Goal: Book appointment/travel/reservation

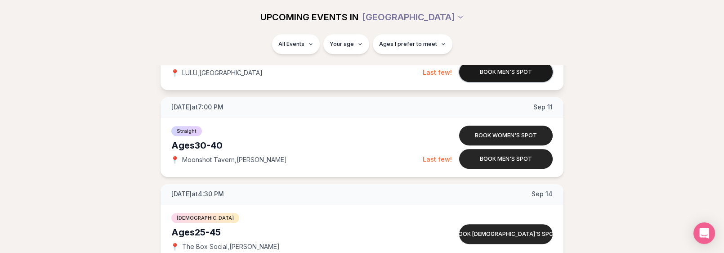
scroll to position [1393, 0]
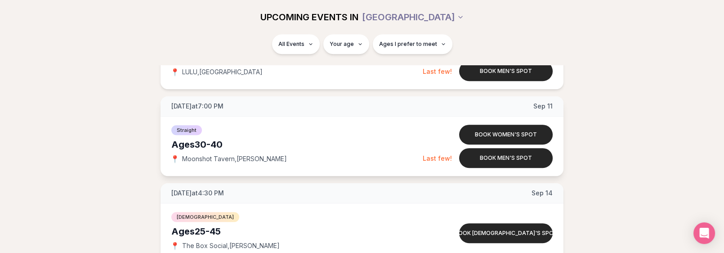
click at [224, 156] on span "Moonshot Tavern , [PERSON_NAME]" at bounding box center [234, 158] width 105 height 9
click at [234, 157] on span "Moonshot Tavern , [PERSON_NAME]" at bounding box center [234, 158] width 105 height 9
drag, startPoint x: 275, startPoint y: 156, endPoint x: 178, endPoint y: 157, distance: 97.5
click at [178, 157] on div "📍 Moonshot Tavern , [PERSON_NAME]" at bounding box center [296, 158] width 251 height 9
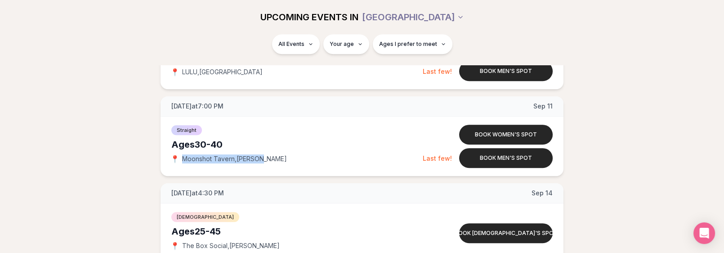
copy div "📍 Moonshot Tavern , [PERSON_NAME]"
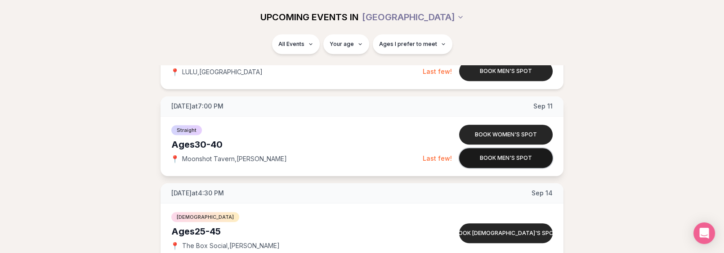
click at [493, 154] on button "Book men's spot" at bounding box center [505, 158] width 93 height 20
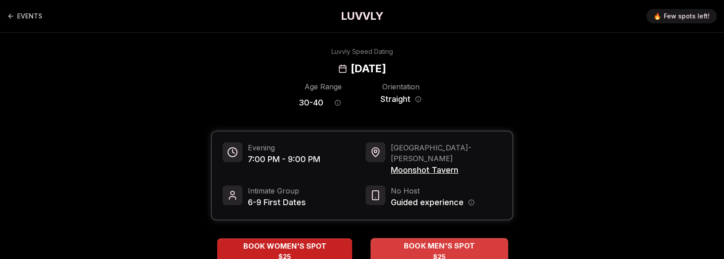
click at [426, 244] on div "BOOK MEN'S SPOT $25" at bounding box center [439, 251] width 138 height 25
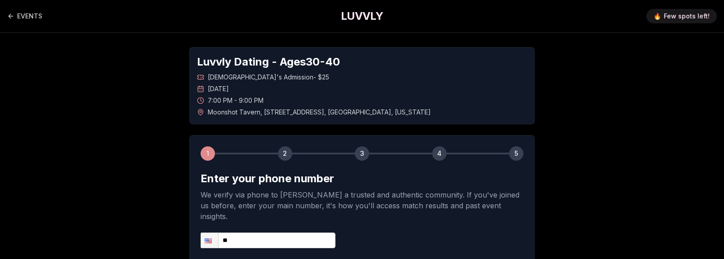
click at [302, 233] on input "**" at bounding box center [267, 241] width 135 height 16
type input "**********"
click at [143, 191] on div "**********" at bounding box center [361, 179] width 629 height 293
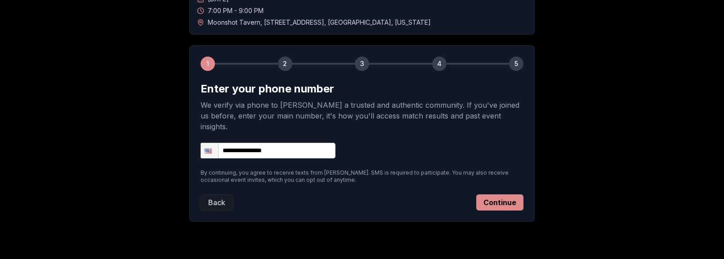
click at [482, 195] on button "Continue" at bounding box center [499, 203] width 47 height 16
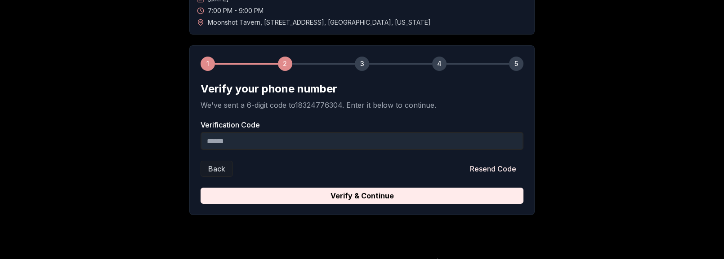
click at [310, 150] on input "Verification Code" at bounding box center [361, 141] width 323 height 18
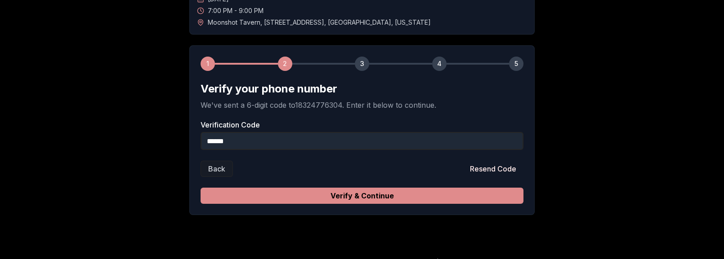
type input "******"
click at [424, 204] on button "Verify & Continue" at bounding box center [361, 196] width 323 height 16
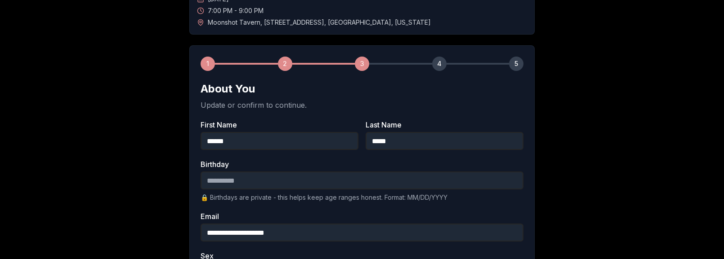
click at [296, 170] on div "Birthday 🔒 Birthdays are private - this helps keep age ranges honest. Format: M…" at bounding box center [361, 181] width 323 height 41
click at [294, 184] on input "Birthday" at bounding box center [361, 181] width 323 height 18
type input "**********"
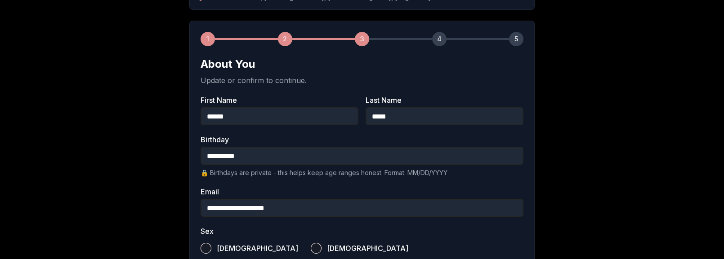
scroll to position [134, 0]
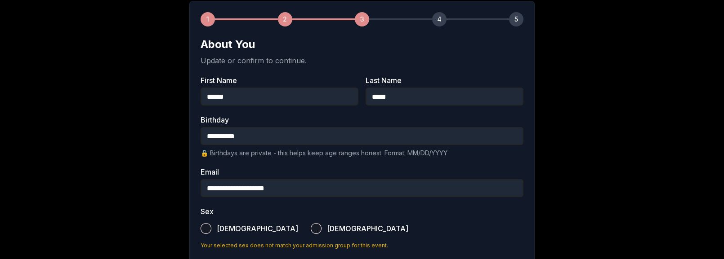
click at [225, 231] on span "[DEMOGRAPHIC_DATA]" at bounding box center [257, 228] width 81 height 7
click at [211, 231] on button "[DEMOGRAPHIC_DATA]" at bounding box center [205, 228] width 11 height 11
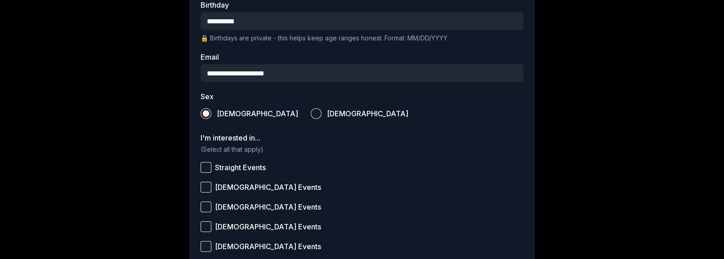
scroll to position [270, 0]
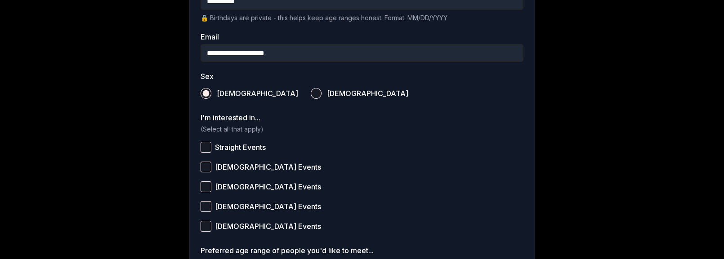
click at [256, 145] on span "Straight Events" at bounding box center [240, 147] width 51 height 7
click at [211, 145] on button "Straight Events" at bounding box center [205, 147] width 11 height 11
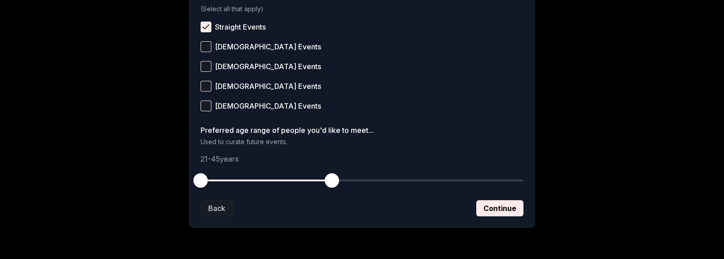
scroll to position [404, 0]
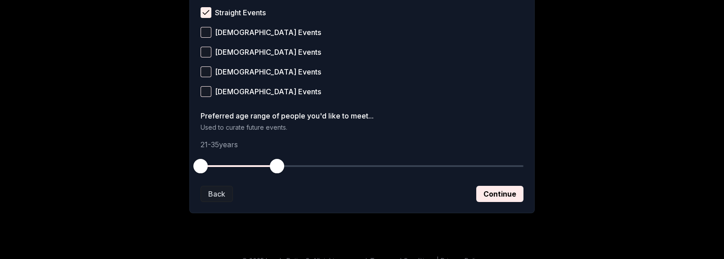
drag, startPoint x: 326, startPoint y: 168, endPoint x: 278, endPoint y: 167, distance: 48.1
click at [278, 167] on span "button" at bounding box center [277, 166] width 14 height 14
click at [510, 199] on button "Continue" at bounding box center [499, 194] width 47 height 16
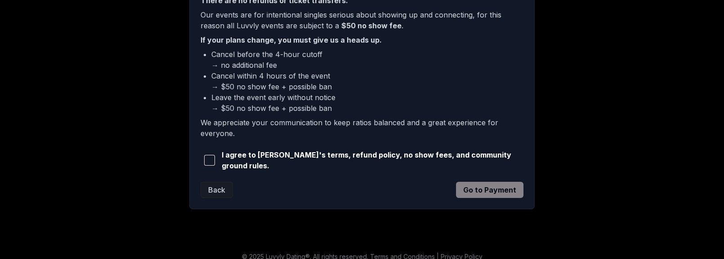
scroll to position [270, 0]
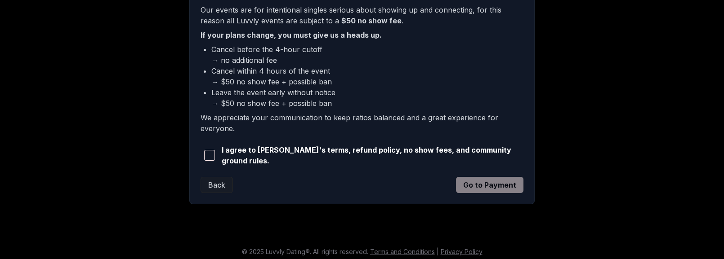
click at [292, 156] on span "I agree to [PERSON_NAME]'s terms, refund policy, no show fees, and community gr…" at bounding box center [373, 156] width 302 height 22
click at [203, 152] on button "button" at bounding box center [209, 156] width 18 height 20
click at [478, 177] on button "Go to Payment" at bounding box center [489, 185] width 67 height 16
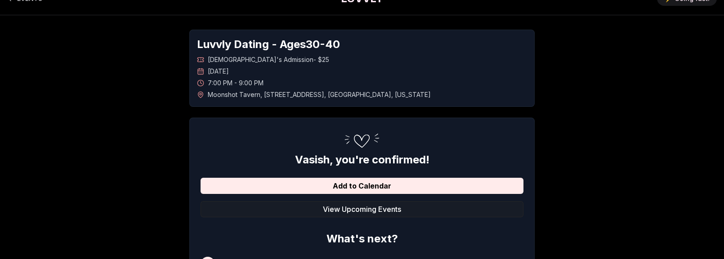
scroll to position [17, 0]
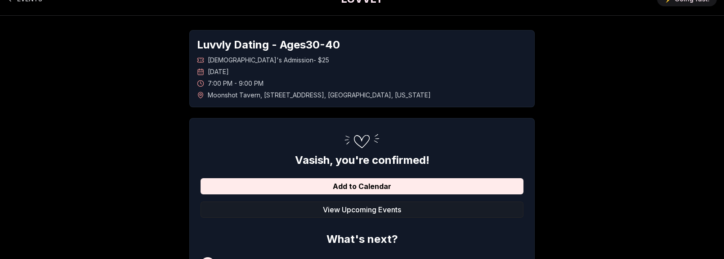
click at [229, 97] on span "Moonshot Tavern , 2725 Southeast Ankeny Street , Portland , Oregon" at bounding box center [319, 95] width 223 height 9
click at [237, 93] on span "Moonshot Tavern , 2725 Southeast Ankeny Street , Portland , Oregon" at bounding box center [319, 95] width 223 height 9
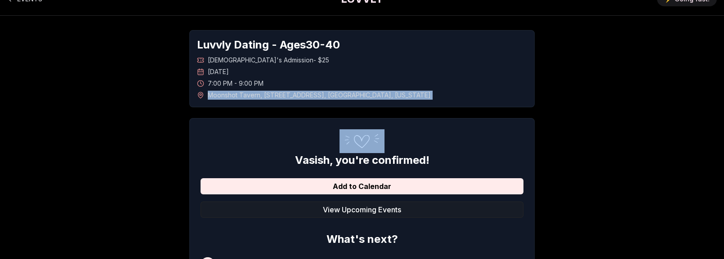
click at [237, 93] on span "Moonshot Tavern , 2725 Southeast Ankeny Street , Portland , Oregon" at bounding box center [319, 95] width 223 height 9
